Goal: Task Accomplishment & Management: Manage account settings

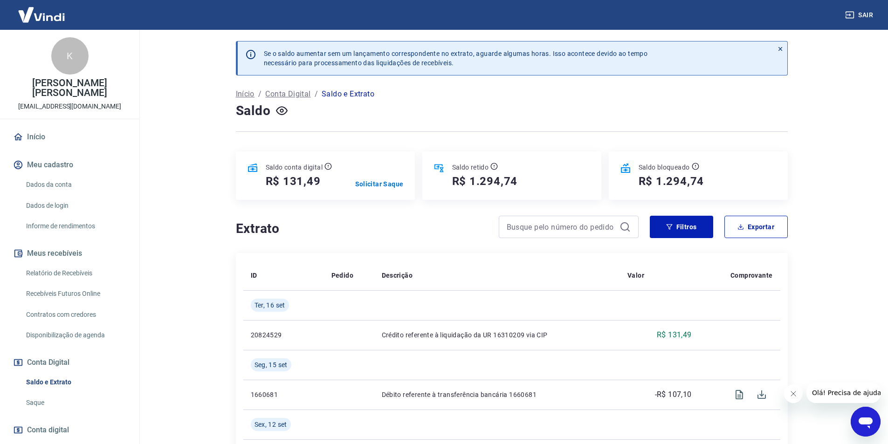
click at [385, 181] on p "Solicitar Saque" at bounding box center [379, 184] width 48 height 9
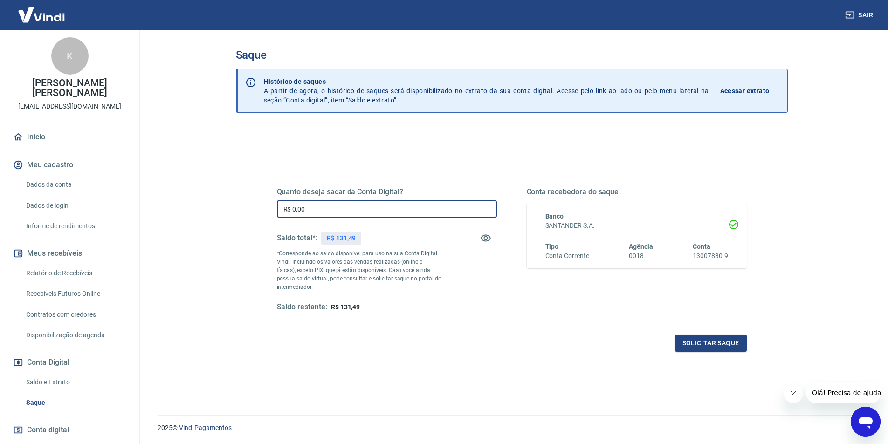
click at [346, 213] on input "R$ 0,00" at bounding box center [387, 208] width 220 height 17
type input "R$ 131,49"
click at [711, 343] on button "Solicitar saque" at bounding box center [711, 343] width 72 height 17
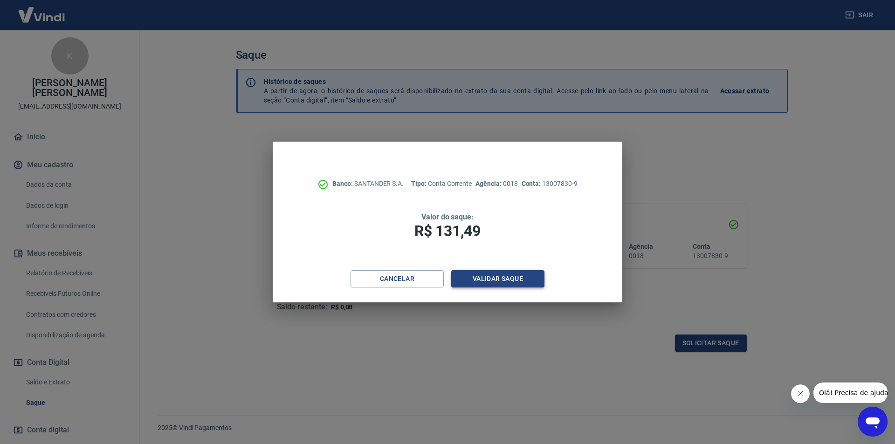
click at [486, 277] on button "Validar saque" at bounding box center [497, 278] width 93 height 17
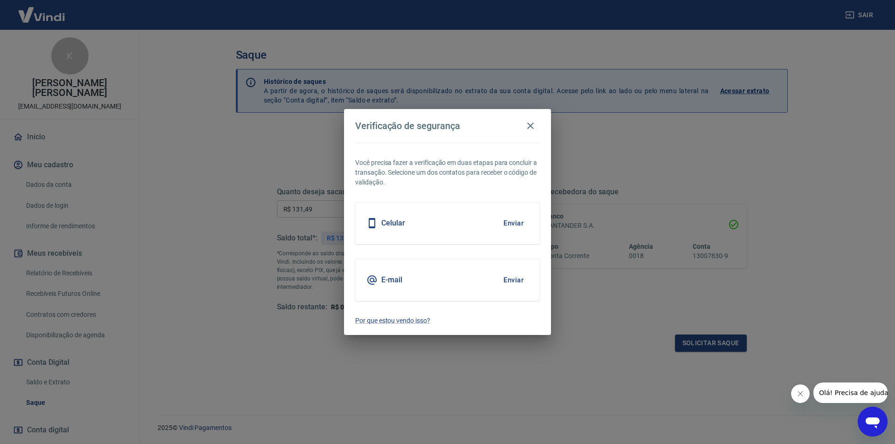
click at [514, 223] on button "Enviar" at bounding box center [513, 224] width 30 height 20
